Goal: Information Seeking & Learning: Learn about a topic

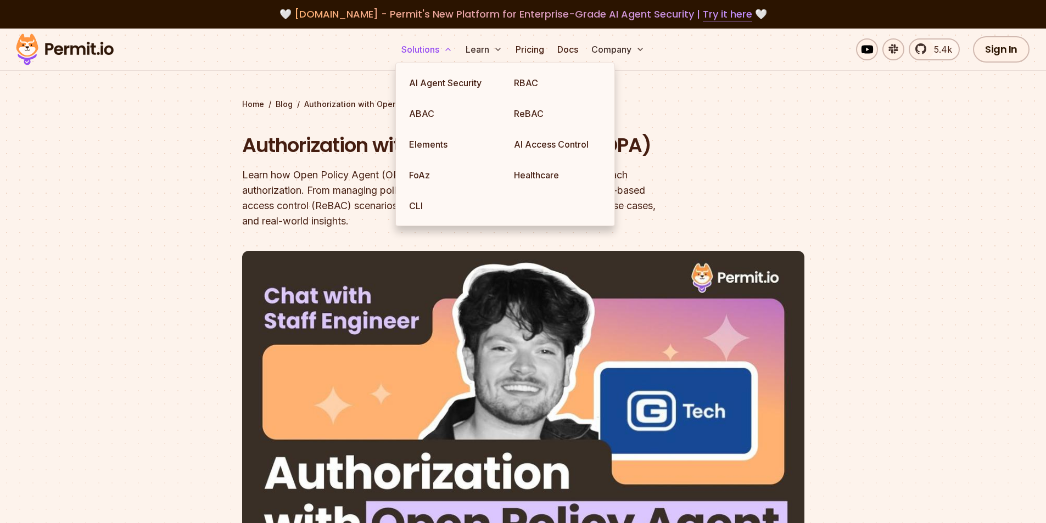
click at [444, 49] on icon at bounding box center [448, 49] width 9 height 9
click at [419, 109] on link "ABAC" at bounding box center [452, 113] width 105 height 31
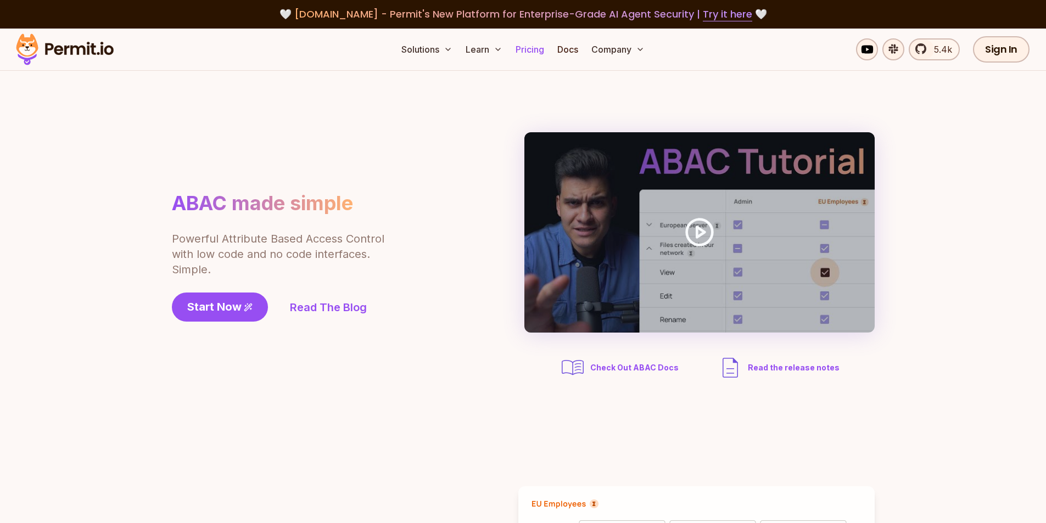
click at [529, 51] on link "Pricing" at bounding box center [529, 49] width 37 height 22
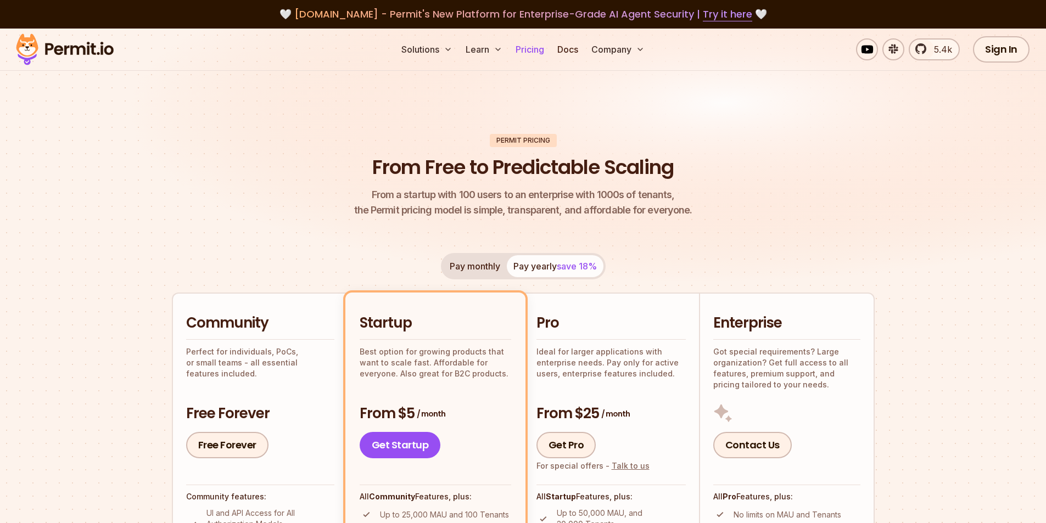
click at [521, 51] on link "Pricing" at bounding box center [529, 49] width 37 height 22
click at [573, 54] on link "Docs" at bounding box center [568, 49] width 30 height 22
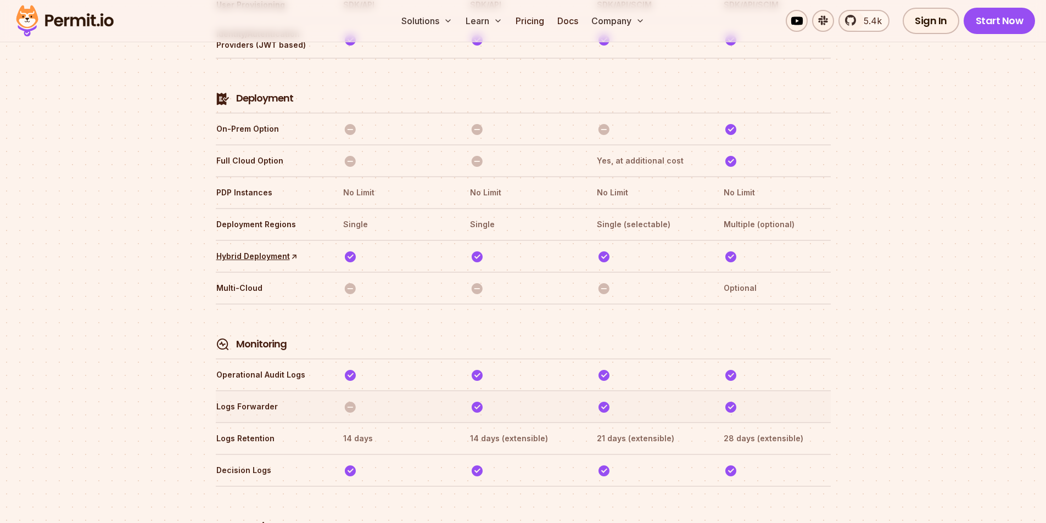
scroll to position [2531, 0]
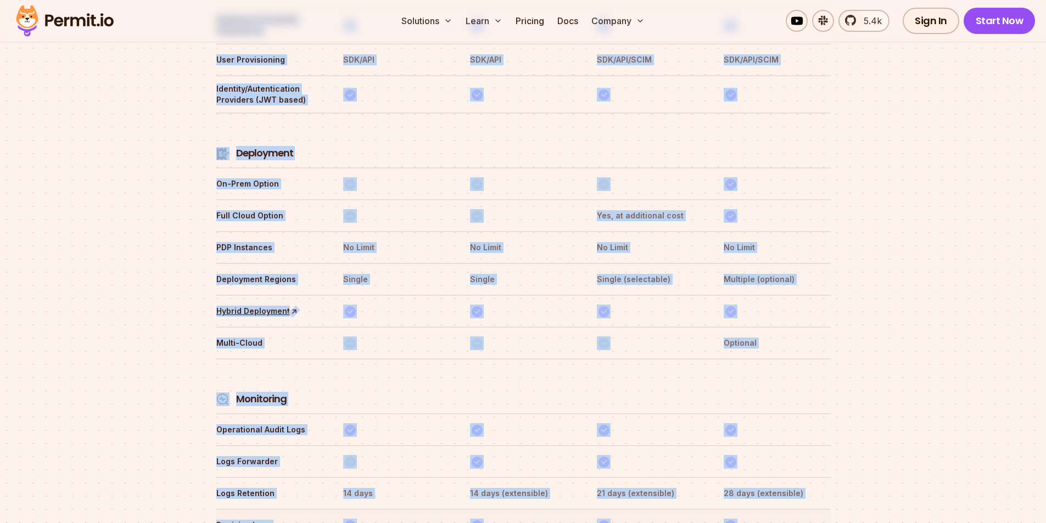
drag, startPoint x: 206, startPoint y: 444, endPoint x: 740, endPoint y: 466, distance: 533.7
click at [764, 481] on div "Compare Plans With our `No Blackout Features` policy, you only pay for your quo…" at bounding box center [523, 172] width 633 height 2972
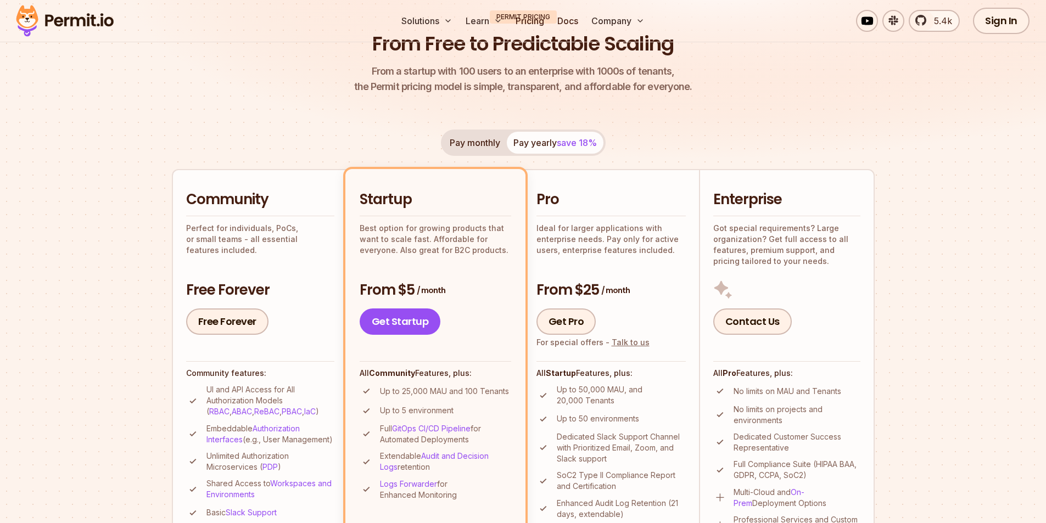
scroll to position [0, 0]
